Goal: Check status: Check status

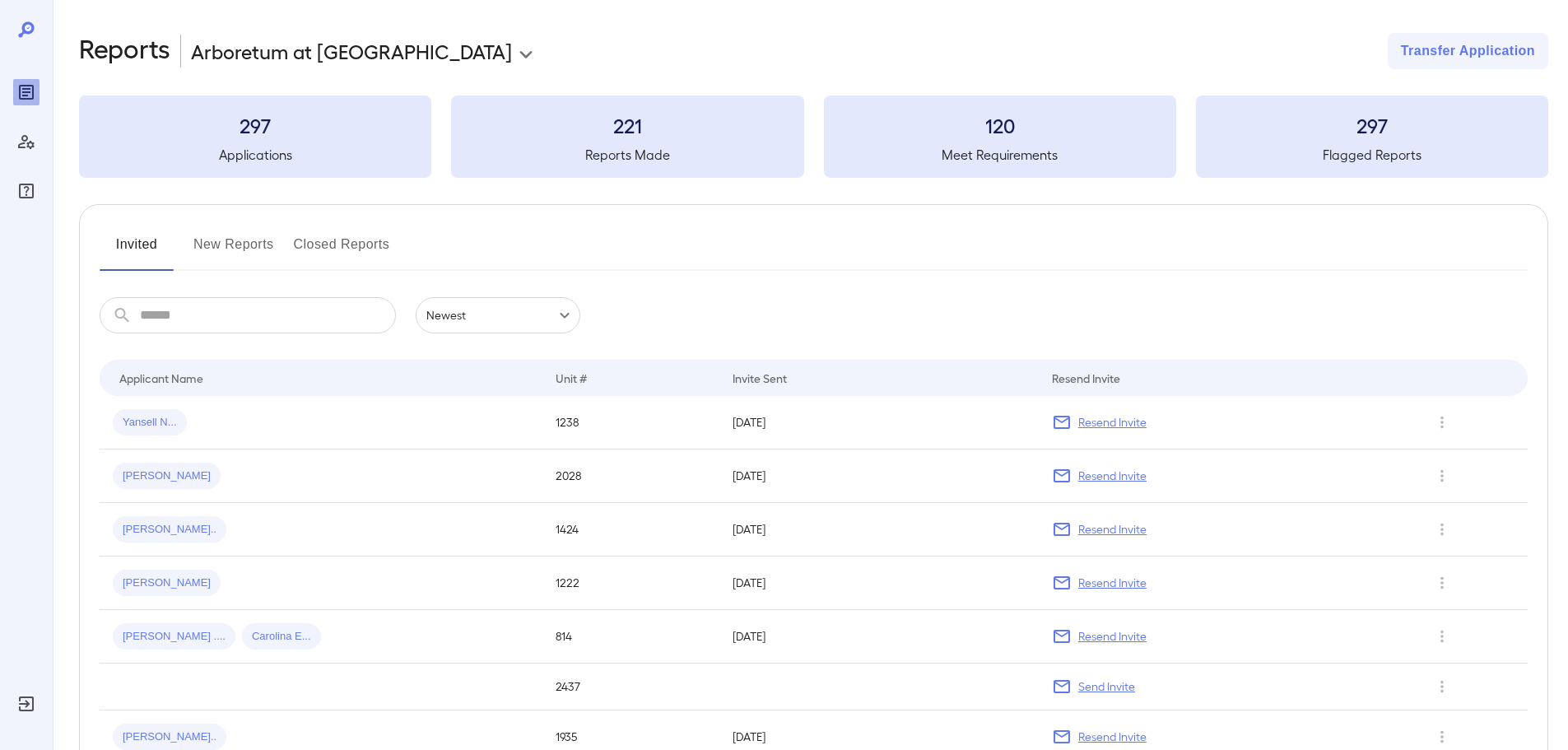
click at [238, 255] on button "New Reports" at bounding box center [234, 251] width 80 height 39
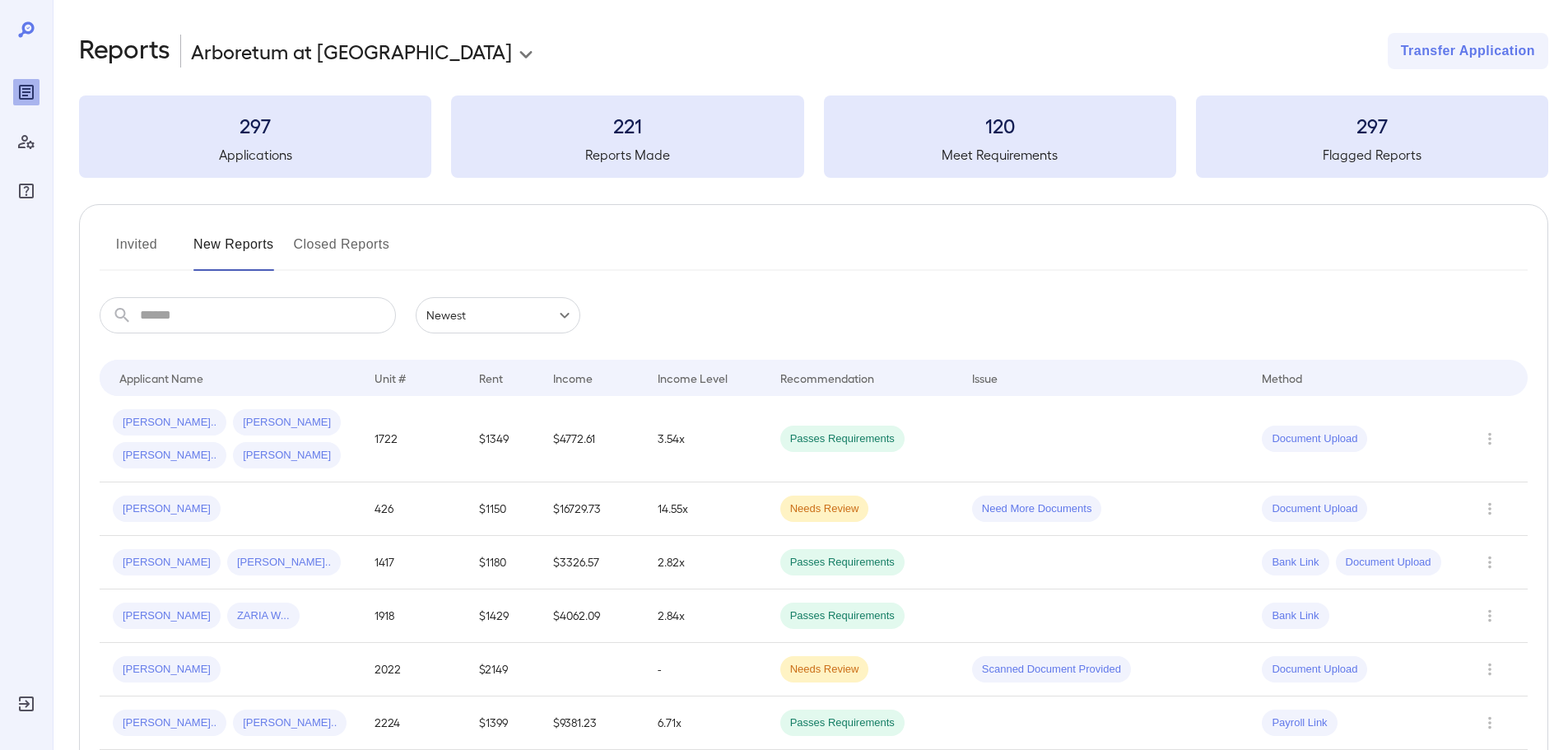
click at [150, 237] on button "Invited" at bounding box center [136, 251] width 74 height 39
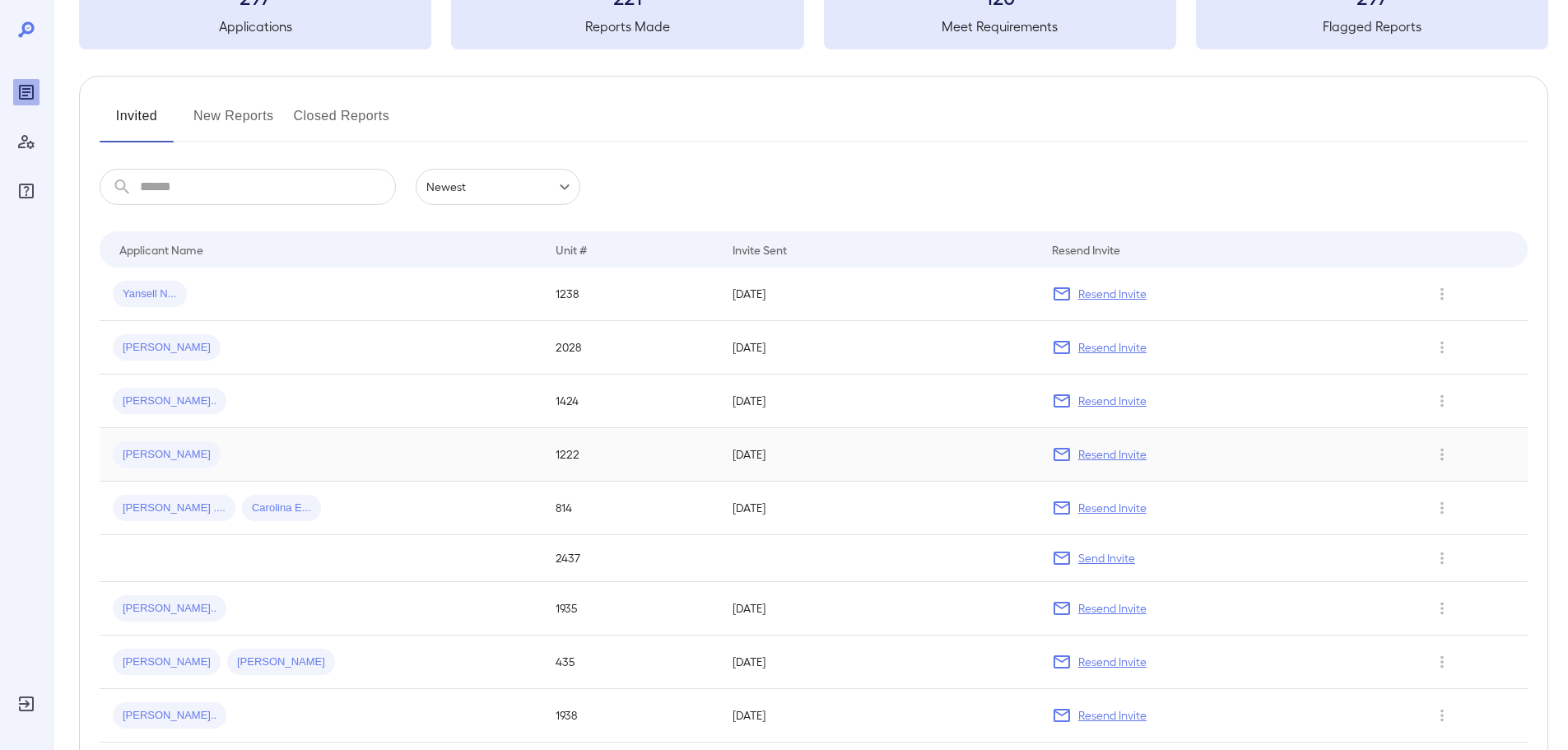
scroll to position [82, 0]
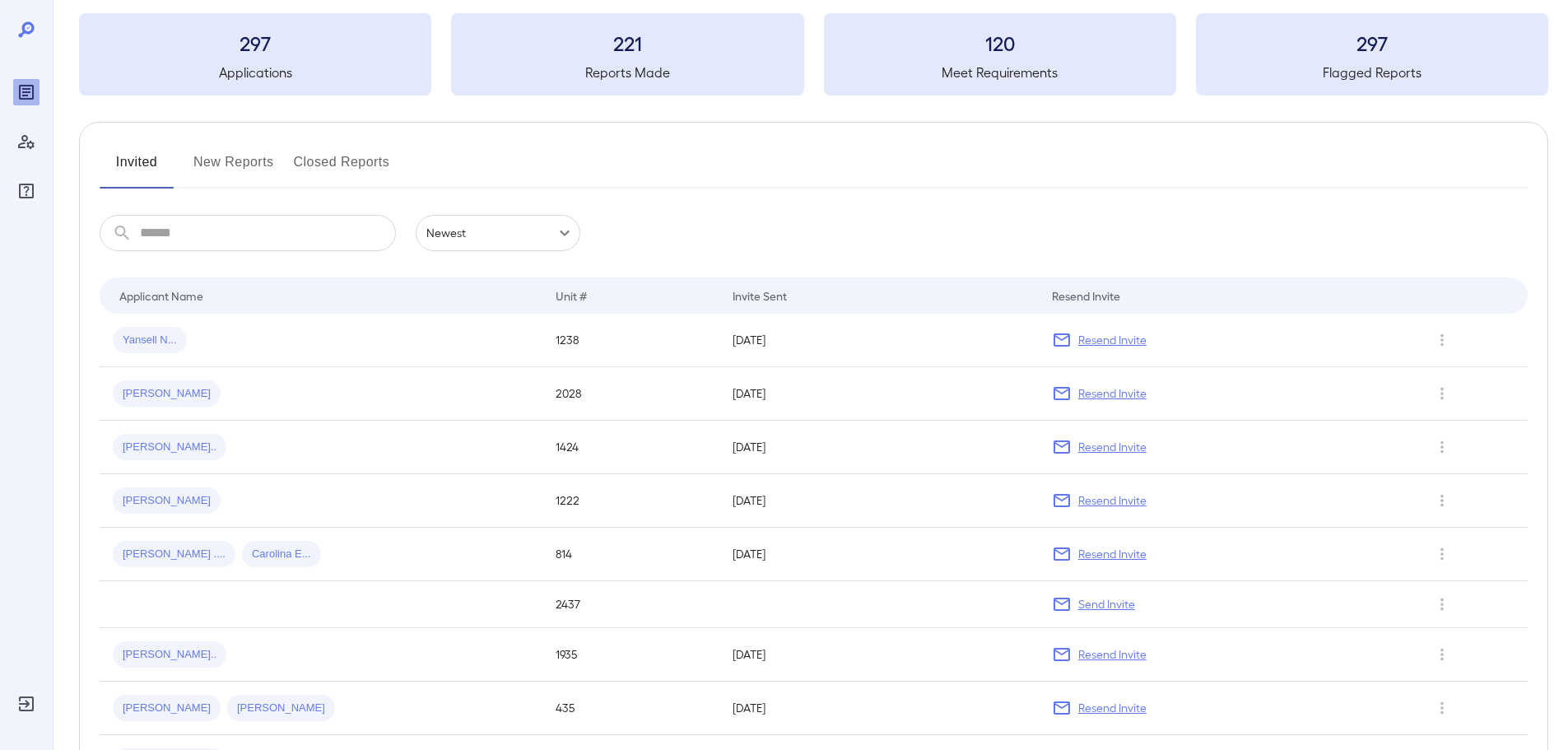
click at [210, 161] on button "New Reports" at bounding box center [234, 168] width 80 height 39
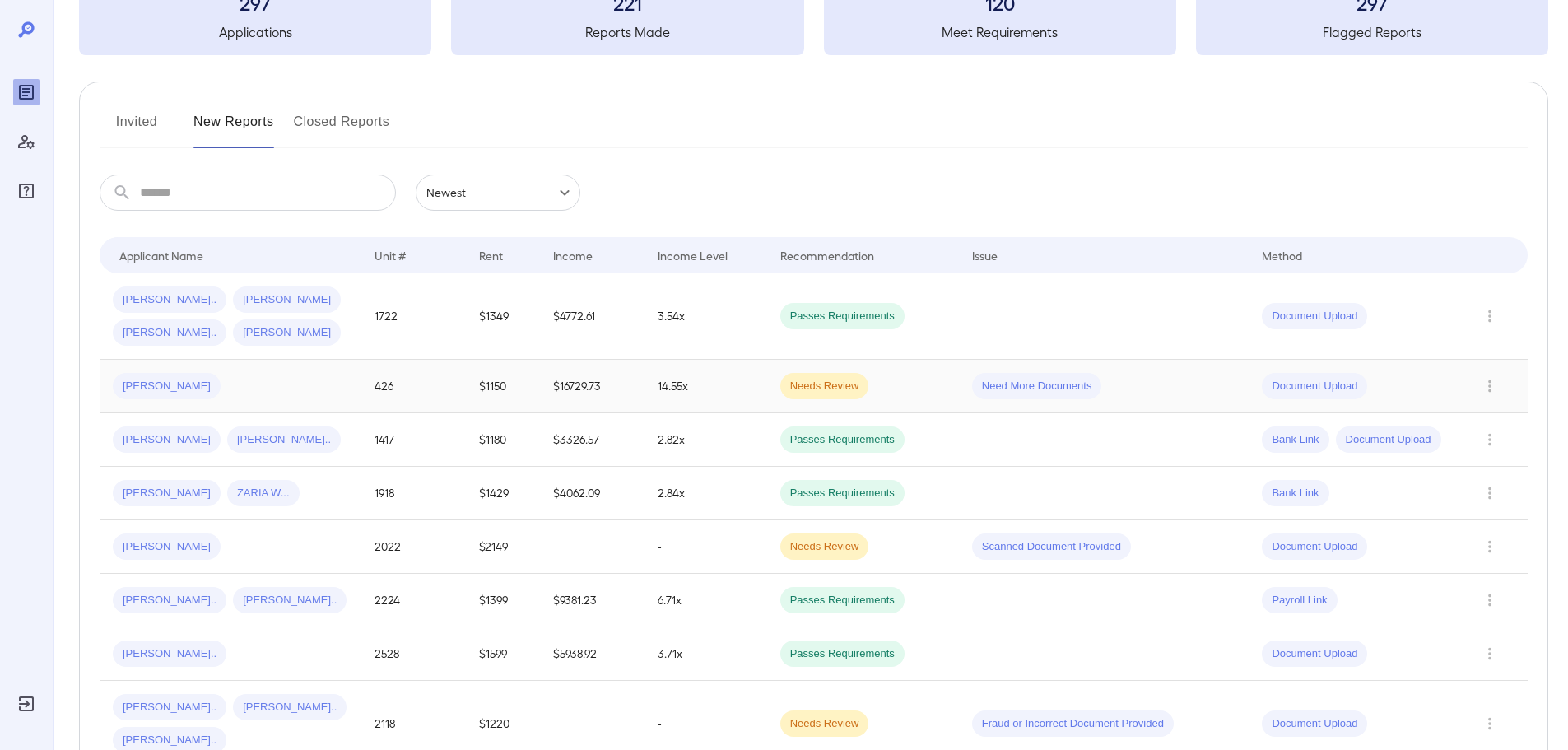
scroll to position [82, 0]
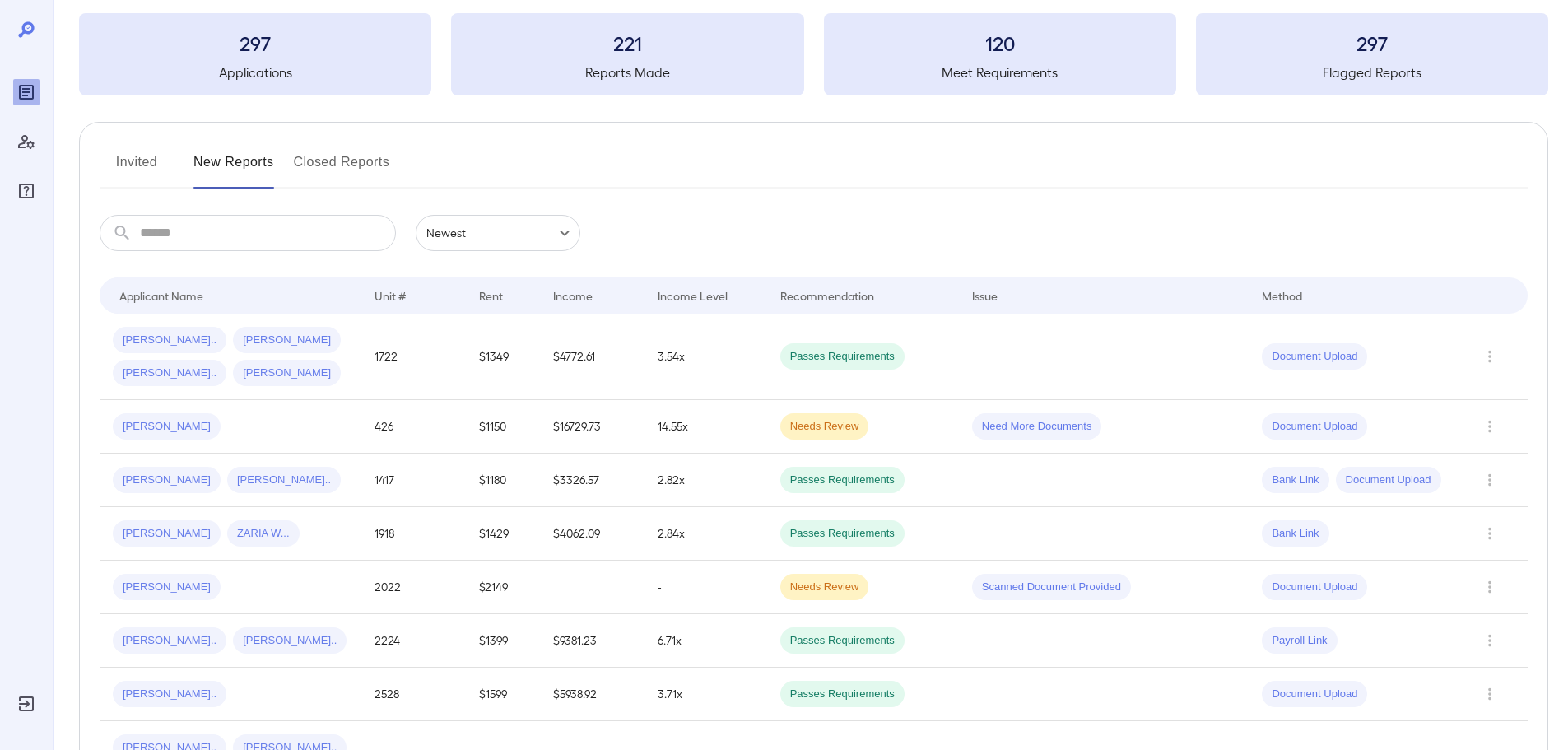
click at [224, 235] on input "text" at bounding box center [267, 234] width 256 height 36
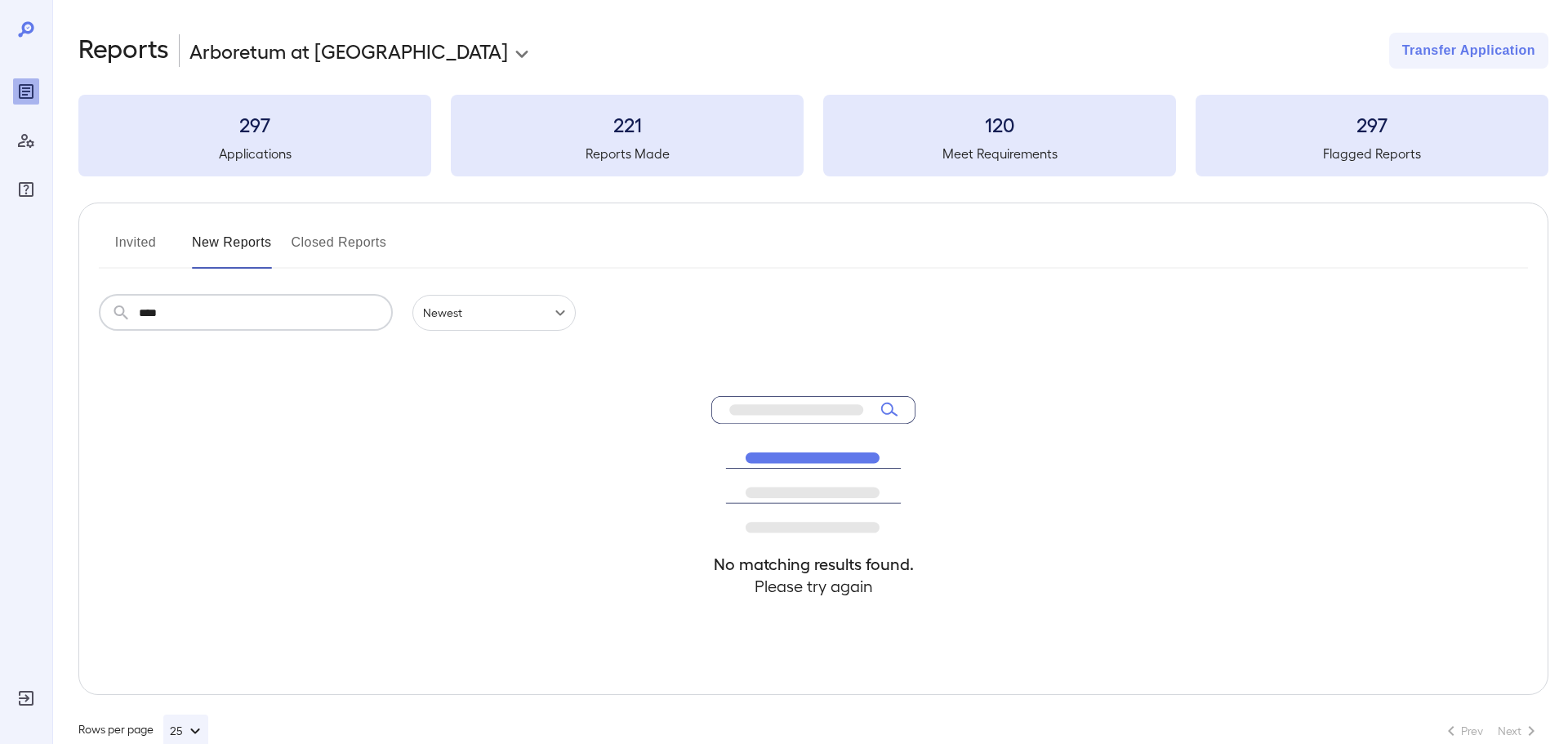
type input "****"
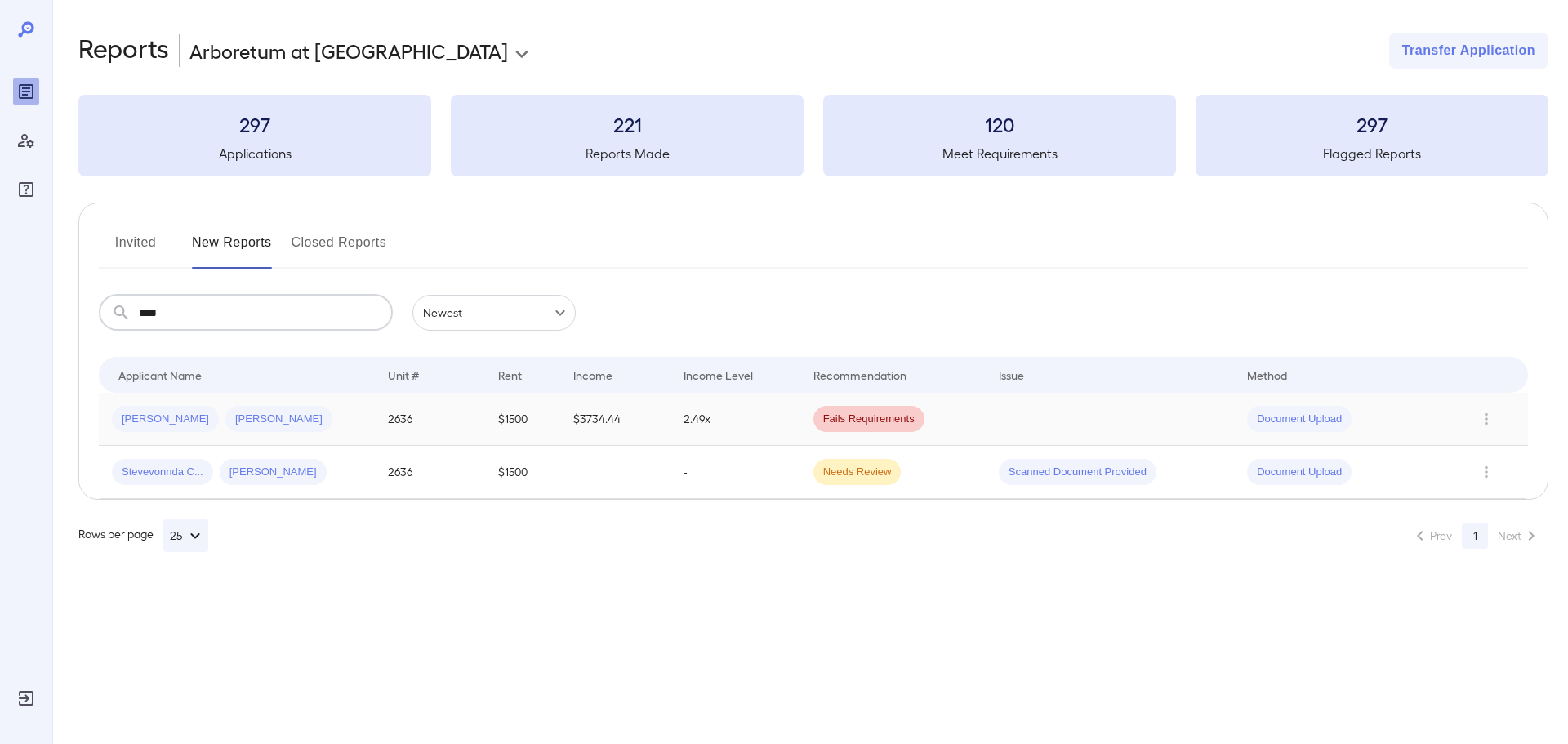
click at [570, 426] on td "$3734.44" at bounding box center [615, 419] width 110 height 53
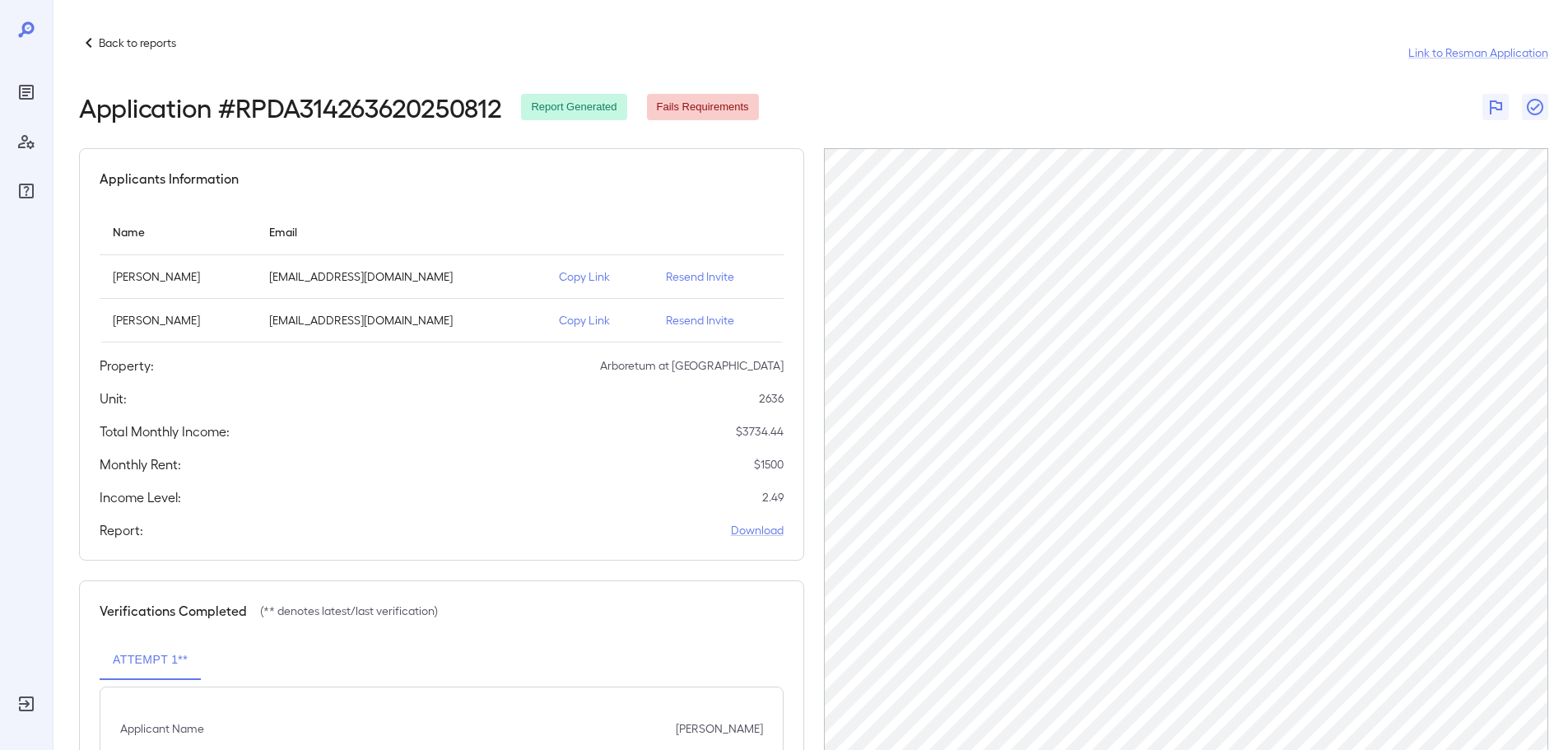
click at [561, 578] on div "Applicants Information Name Email [PERSON_NAME] [EMAIL_ADDRESS][DOMAIN_NAME] Co…" at bounding box center [441, 536] width 725 height 778
click at [129, 46] on p "Back to reports" at bounding box center [137, 43] width 78 height 16
